Goal: Browse casually

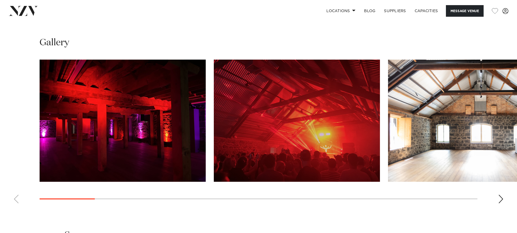
scroll to position [545, 0]
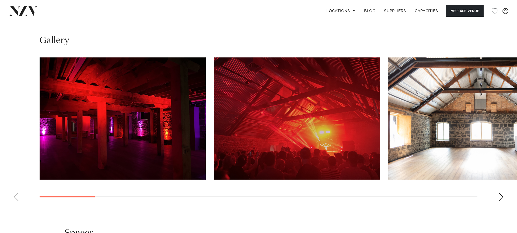
click at [498, 201] on div "Next slide" at bounding box center [500, 196] width 5 height 9
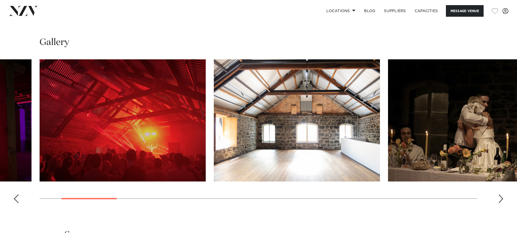
click at [499, 203] on div "Next slide" at bounding box center [500, 198] width 5 height 9
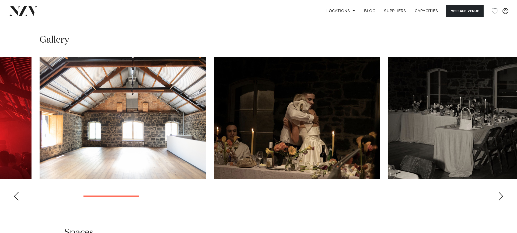
click at [499, 200] on div "Next slide" at bounding box center [500, 196] width 5 height 9
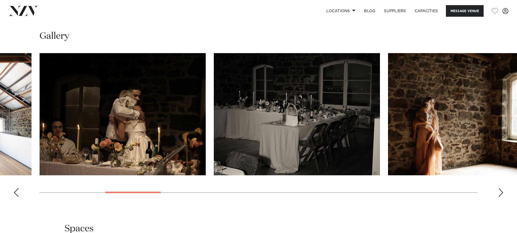
click at [499, 197] on div "Next slide" at bounding box center [500, 192] width 5 height 9
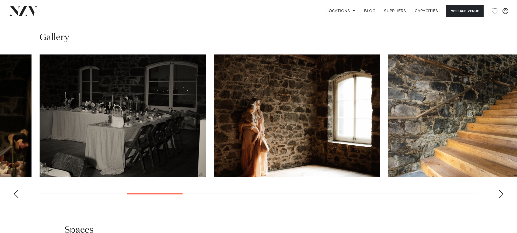
click at [499, 198] on div "Next slide" at bounding box center [500, 193] width 5 height 9
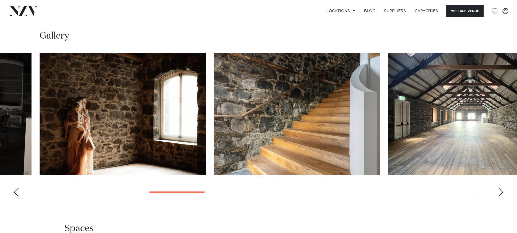
click at [499, 196] on div "Next slide" at bounding box center [500, 192] width 5 height 9
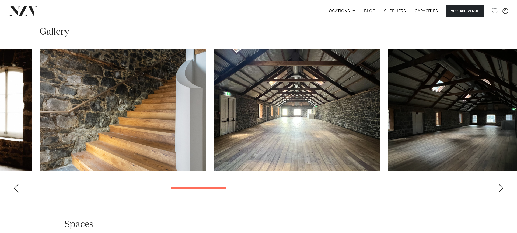
scroll to position [554, 0]
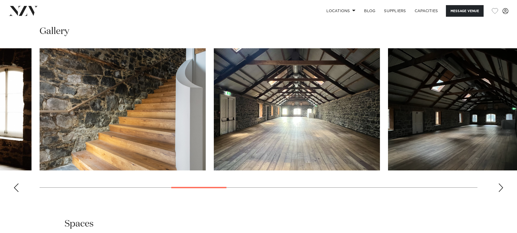
click at [502, 192] on div "Next slide" at bounding box center [500, 187] width 5 height 9
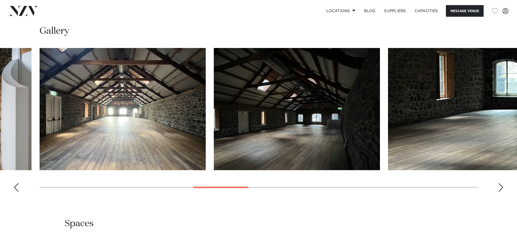
click at [502, 191] on div "Next slide" at bounding box center [500, 187] width 5 height 9
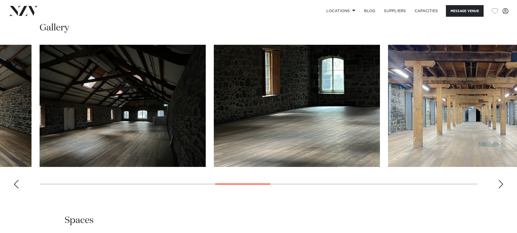
click at [502, 193] on swiper-container at bounding box center [258, 119] width 517 height 148
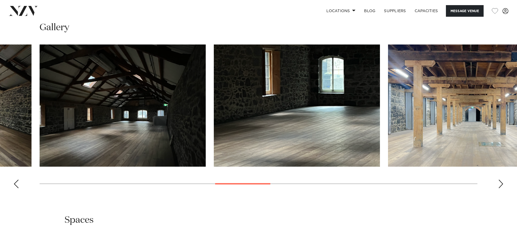
scroll to position [556, 0]
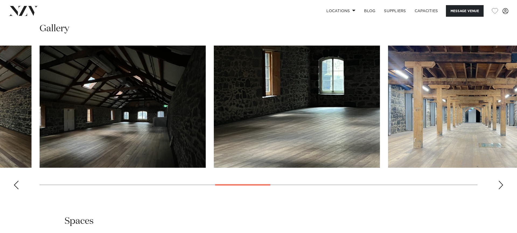
click at [388, 30] on div "Auckland [PERSON_NAME]'S Warehouse Message Venue [GEOGRAPHIC_DATA] BRAD'S Wareh…" at bounding box center [258, 23] width 517 height 1117
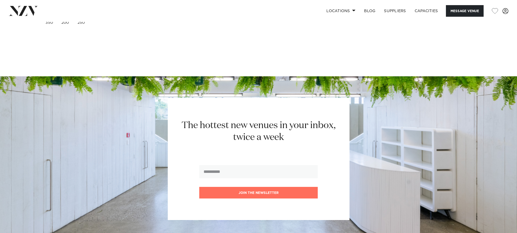
scroll to position [1034, 0]
